Goal: Information Seeking & Learning: Learn about a topic

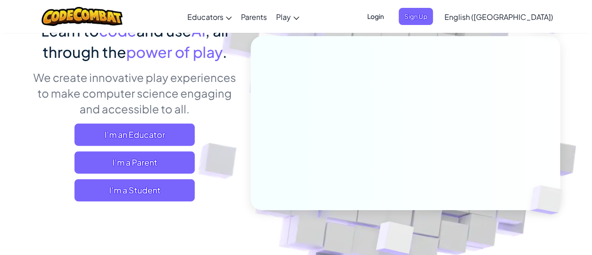
scroll to position [91, 0]
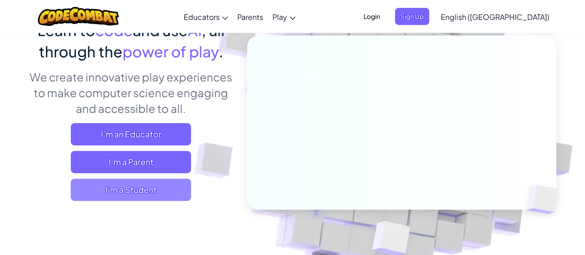
click at [145, 191] on span "I'm a Student" at bounding box center [131, 189] width 120 height 22
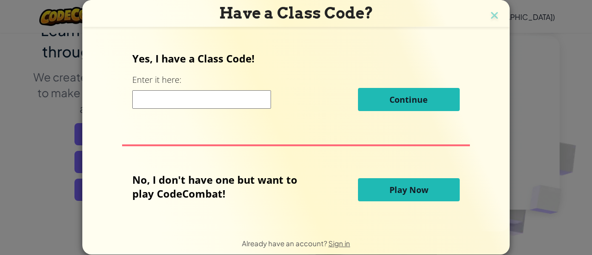
click at [187, 108] on input at bounding box center [201, 99] width 139 height 18
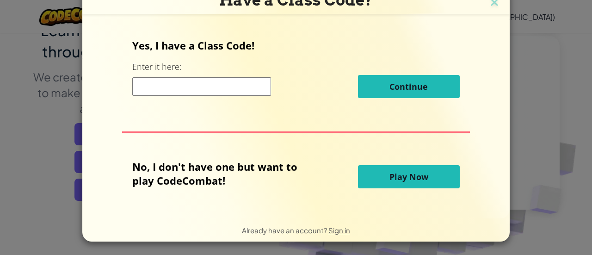
click at [369, 189] on div "No, I don't have one but want to play CodeCombat! Play Now" at bounding box center [295, 176] width 327 height 34
click at [375, 182] on button "Play Now" at bounding box center [409, 176] width 102 height 23
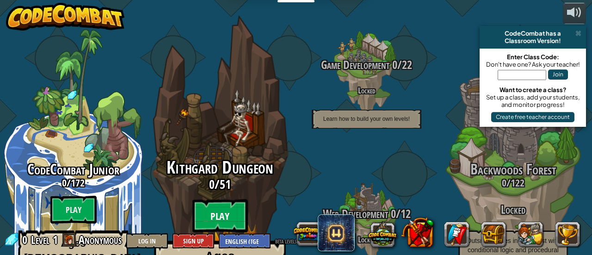
click at [216, 199] on btn "Play" at bounding box center [219, 215] width 55 height 33
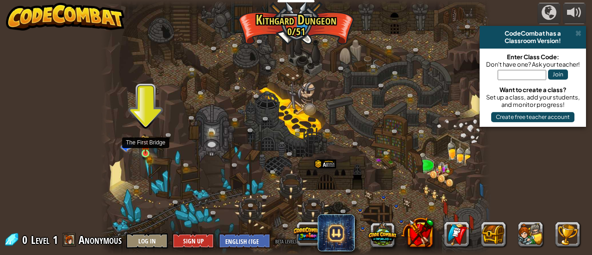
click at [146, 153] on img at bounding box center [145, 144] width 8 height 19
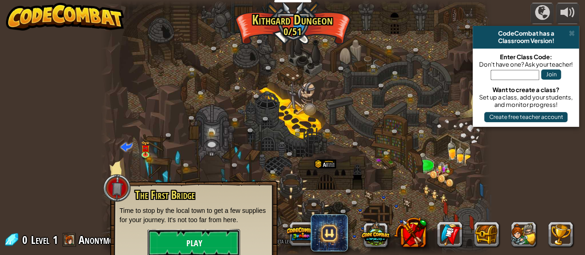
click at [186, 229] on button "Play" at bounding box center [193, 243] width 92 height 28
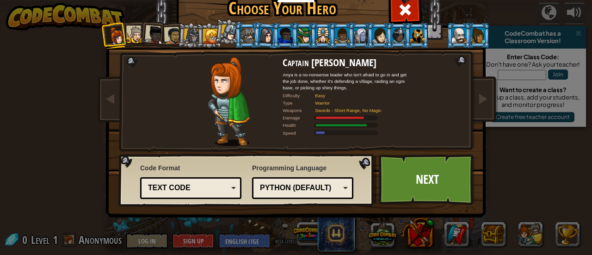
click at [207, 181] on div "Text code" at bounding box center [190, 188] width 89 height 14
click at [244, 166] on div "Code Format Text code Blocks and code Blocks Blocks (Icons) Text code Blocks - …" at bounding box center [247, 179] width 250 height 47
click at [284, 183] on div "Python (Default)" at bounding box center [300, 188] width 80 height 11
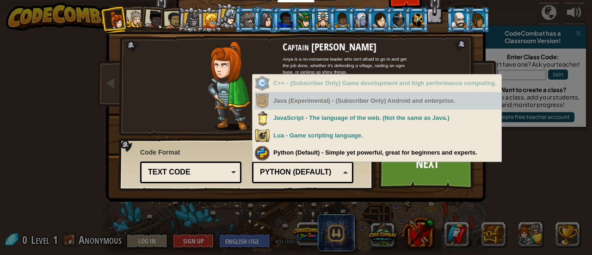
scroll to position [17, 0]
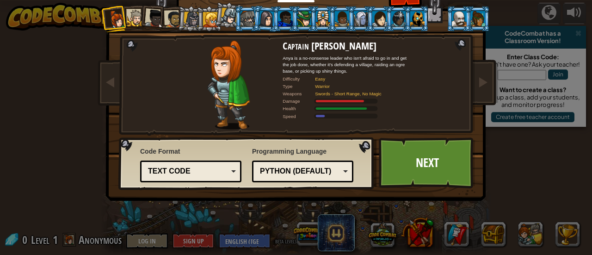
click at [342, 143] on div "Code Format Text code Blocks and code Blocks Blocks (Icons) Text code Blocks - …" at bounding box center [247, 163] width 250 height 47
click at [398, 157] on link "Next" at bounding box center [426, 162] width 97 height 51
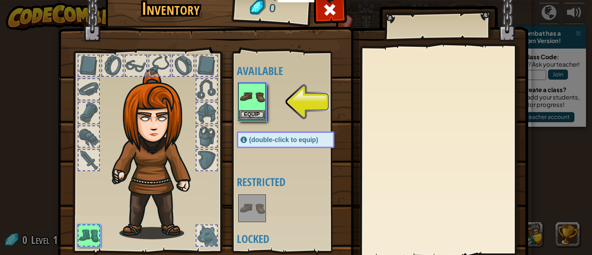
drag, startPoint x: 170, startPoint y: 113, endPoint x: 188, endPoint y: 113, distance: 17.6
click at [188, 113] on img at bounding box center [157, 154] width 99 height 170
click at [251, 112] on button "Equip" at bounding box center [252, 115] width 26 height 10
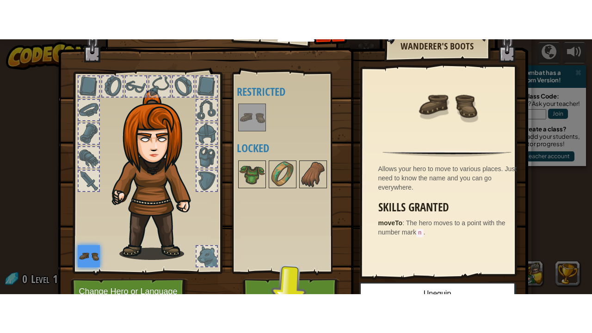
scroll to position [64, 0]
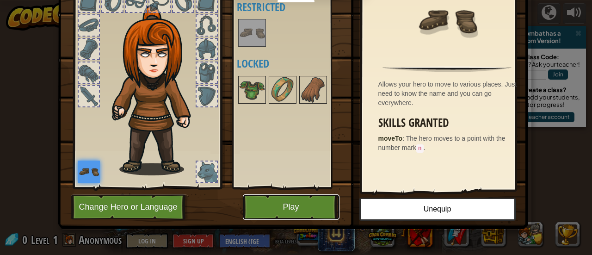
click at [304, 207] on button "Play" at bounding box center [291, 206] width 97 height 25
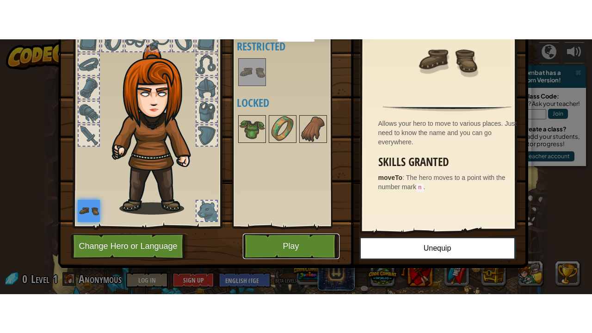
scroll to position [0, 0]
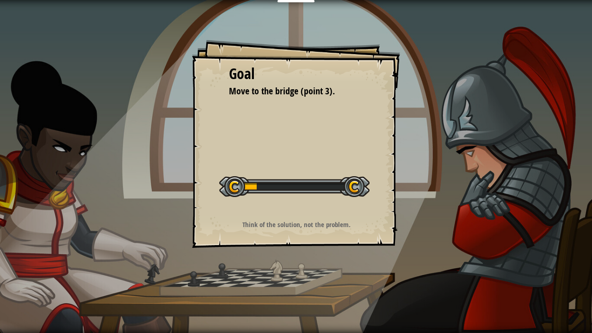
click at [275, 188] on div at bounding box center [294, 186] width 150 height 21
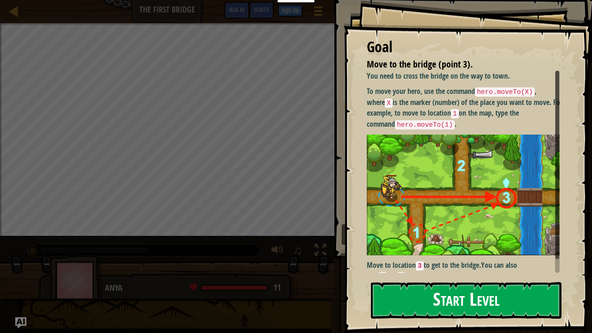
click at [429, 254] on button "Start Level" at bounding box center [466, 300] width 190 height 37
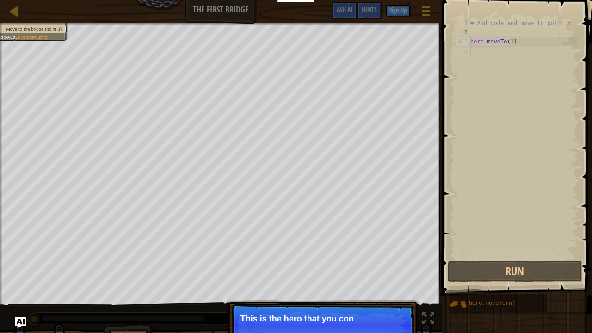
click at [513, 90] on div "# Add code and move to point 3 hero . moveTo ( 1 )" at bounding box center [523, 147] width 110 height 259
click at [512, 52] on div "# Add code and move to point 3 hero . moveTo ( 1 )" at bounding box center [523, 147] width 110 height 259
click at [521, 43] on div "# Add code and move to point 3 hero . moveTo ( 1 )" at bounding box center [523, 147] width 110 height 259
click at [319, 254] on p "Continue Get to t" at bounding box center [322, 325] width 183 height 43
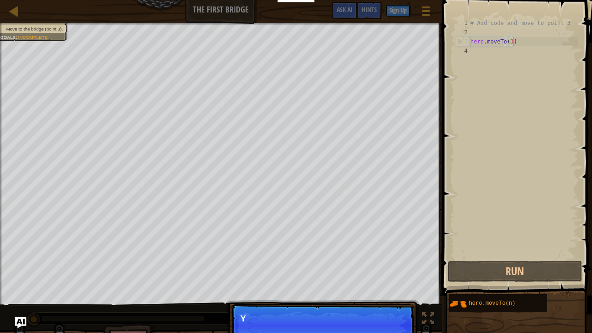
scroll to position [4, 3]
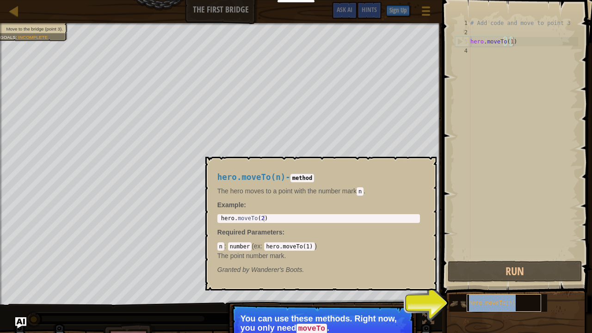
click at [474, 254] on span "hero.moveTo(n)" at bounding box center [492, 303] width 47 height 6
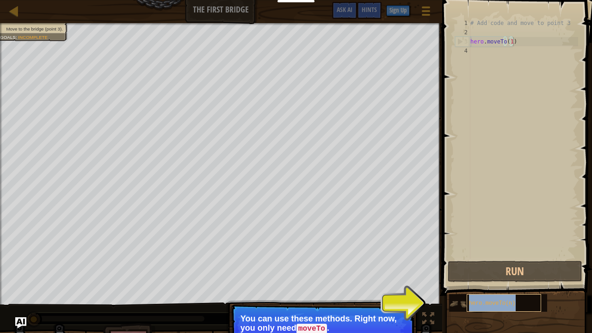
click at [474, 254] on span "hero.moveTo(n)" at bounding box center [492, 303] width 47 height 6
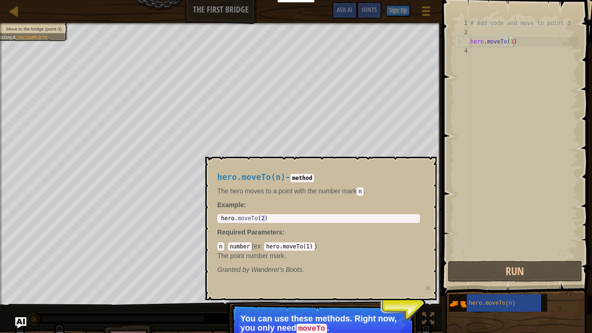
click at [331, 212] on div "hero.moveTo(n) - method The hero moves to a point with the number [PERSON_NAME]…" at bounding box center [318, 223] width 215 height 119
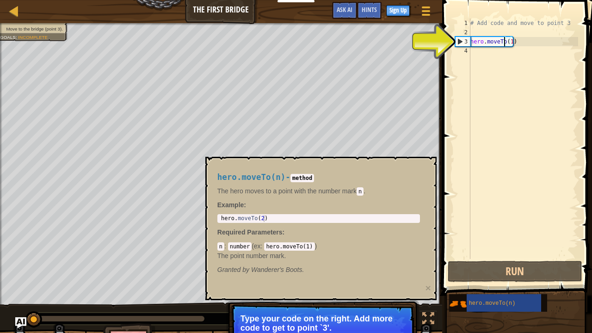
click at [502, 43] on div "# Add code and move to point 3 hero . moveTo ( 1 )" at bounding box center [523, 147] width 110 height 259
click at [460, 42] on div "3" at bounding box center [462, 41] width 15 height 9
type textarea "hero.moveTo(1)"
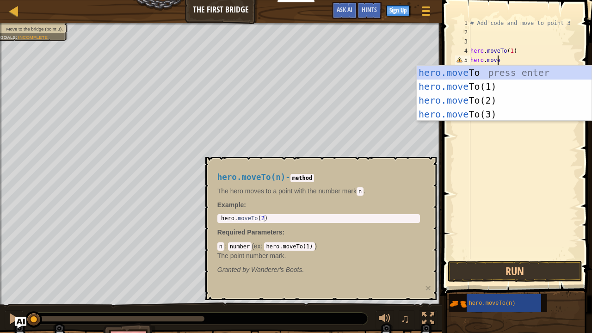
scroll to position [4, 2]
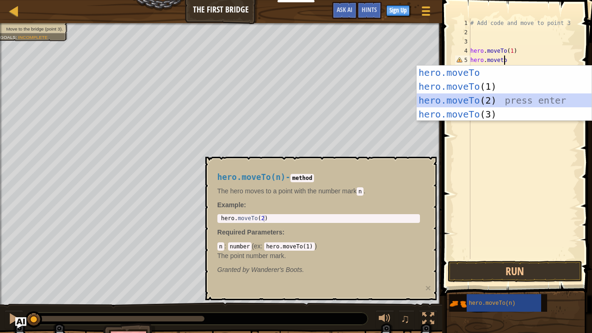
click at [482, 95] on div "hero.moveTo press enter hero.moveTo (1) press enter hero.moveTo (2) press enter…" at bounding box center [503, 107] width 175 height 83
type textarea "hero.moveTo(2)"
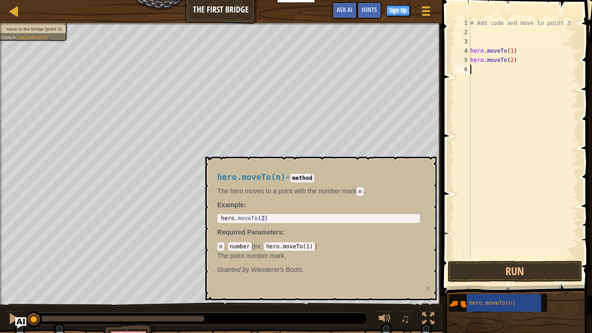
click at [505, 80] on div "# Add code and move to point 3 hero . moveTo ( 1 ) hero . moveTo ( 2 )" at bounding box center [523, 147] width 110 height 259
click at [517, 52] on div "# Add code and move to point 3 hero . moveTo ( 1 ) hero . moveTo ( 2 )" at bounding box center [523, 147] width 110 height 259
type textarea "hero.moveTo(1)"
type textarea "hero.moveTo(2)"
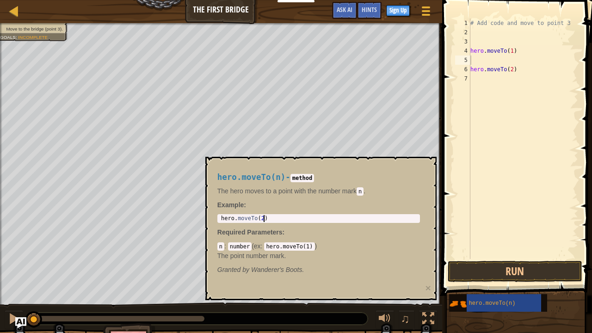
click at [270, 218] on div "hero . moveTo ( 2 )" at bounding box center [318, 225] width 199 height 21
click at [263, 220] on div "hero . moveTo ( 2 )" at bounding box center [318, 225] width 199 height 21
click at [242, 242] on code "number" at bounding box center [240, 246] width 24 height 8
click at [261, 218] on div "hero . moveTo ( 2 )" at bounding box center [318, 225] width 199 height 21
click at [512, 254] on button "Run" at bounding box center [514, 271] width 134 height 21
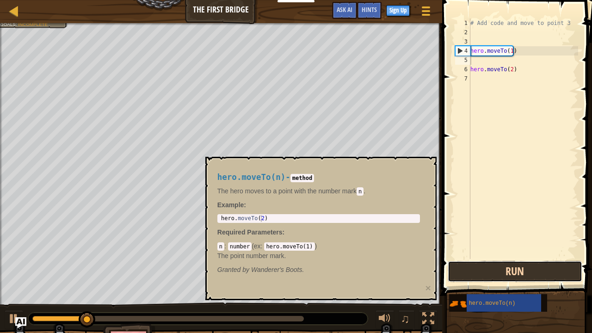
click at [512, 254] on button "Run" at bounding box center [514, 271] width 134 height 21
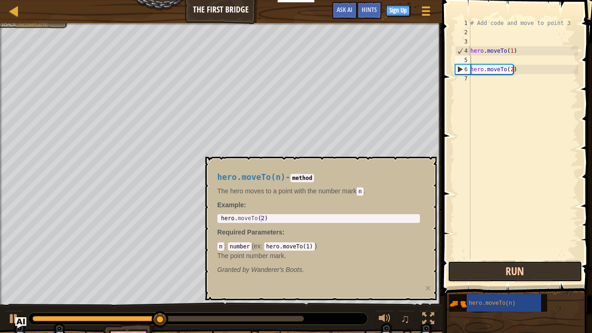
click at [531, 254] on button "Run" at bounding box center [514, 271] width 134 height 21
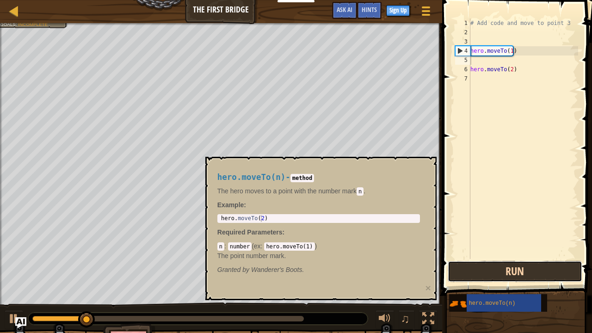
click at [531, 254] on button "Run" at bounding box center [514, 271] width 134 height 21
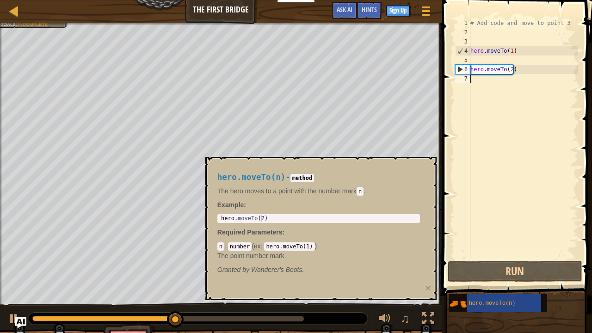
click at [524, 83] on div "# Add code and move to point 3 hero . moveTo ( 1 ) hero . moveTo ( 2 )" at bounding box center [523, 147] width 110 height 259
click at [539, 67] on div "# Add code and move to point 3 hero . moveTo ( 1 ) hero . moveTo ( 2 )" at bounding box center [523, 147] width 110 height 259
type textarea "hero.moveTo(2)"
click at [505, 87] on div "# Add code and move to point 3 hero . moveTo ( 1 ) hero . moveTo ( 2 )" at bounding box center [523, 147] width 110 height 259
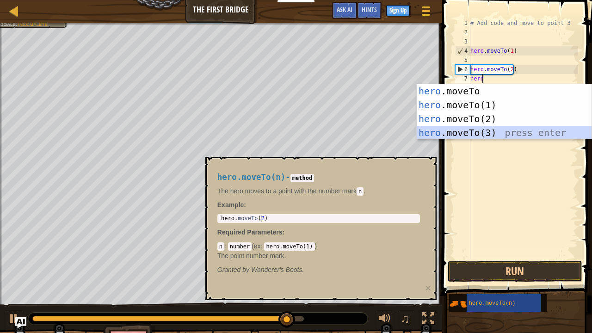
click at [477, 131] on div "hero .moveTo press enter hero .moveTo(1) press enter hero .moveTo(2) press ente…" at bounding box center [503, 125] width 175 height 83
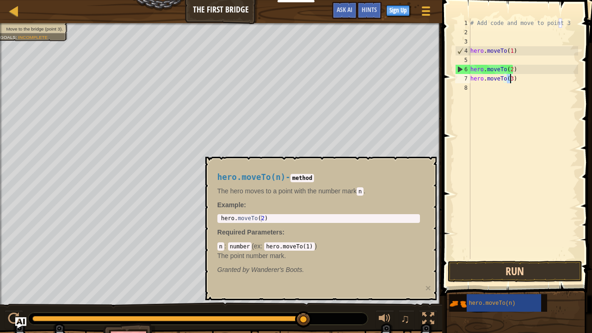
type textarea "hero.moveTo(3)"
click at [537, 254] on button "Run" at bounding box center [514, 271] width 134 height 21
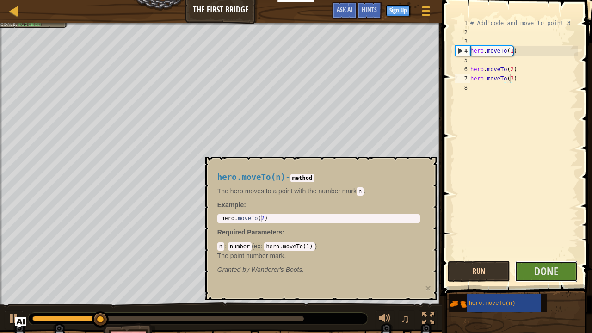
click at [537, 254] on span "Done" at bounding box center [546, 270] width 24 height 15
